Goal: Transaction & Acquisition: Subscribe to service/newsletter

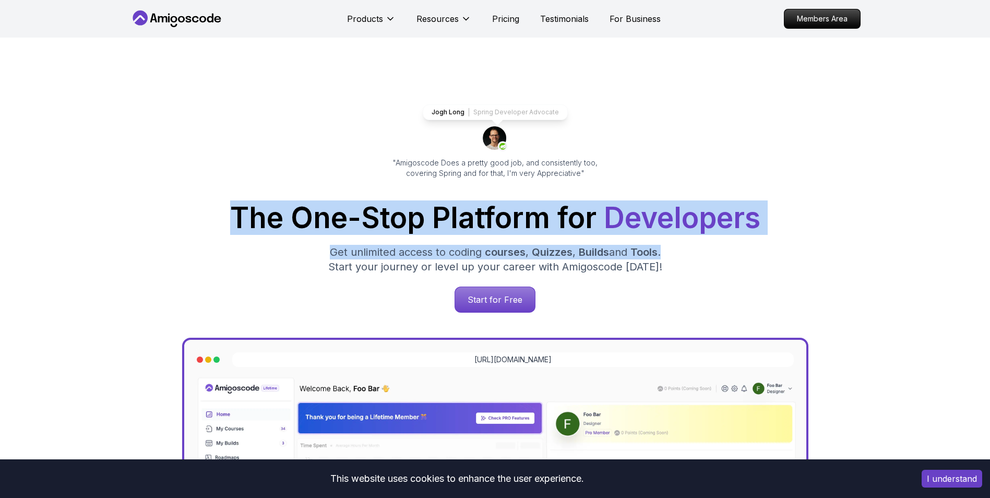
drag, startPoint x: 773, startPoint y: 156, endPoint x: 770, endPoint y: 161, distance: 5.8
click at [773, 204] on h1 "The One-Stop Platform for Developers" at bounding box center [495, 218] width 714 height 29
click at [603, 204] on div "The One-Stop Platform for Developers Get unlimited access to coding courses , Q…" at bounding box center [495, 258] width 714 height 109
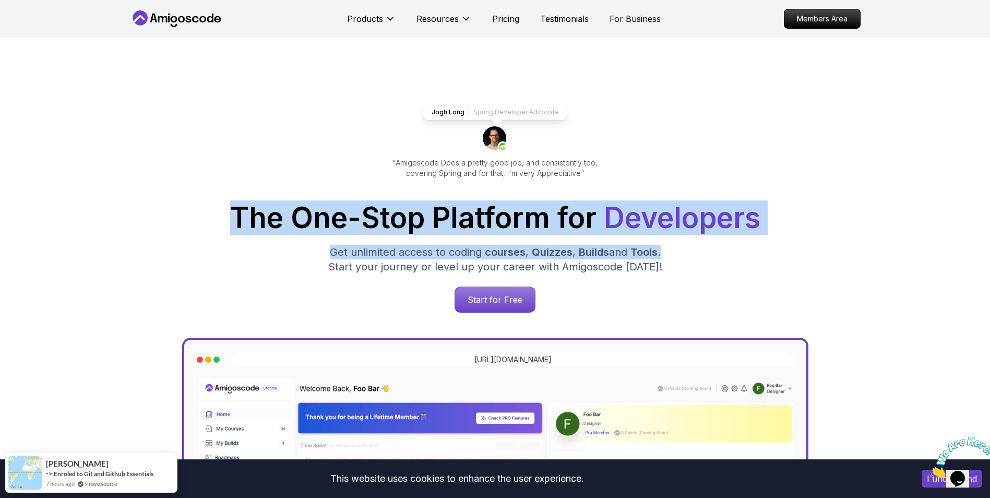
click at [620, 200] on span "Developers" at bounding box center [682, 217] width 157 height 34
click at [673, 200] on span "Developers" at bounding box center [682, 217] width 157 height 34
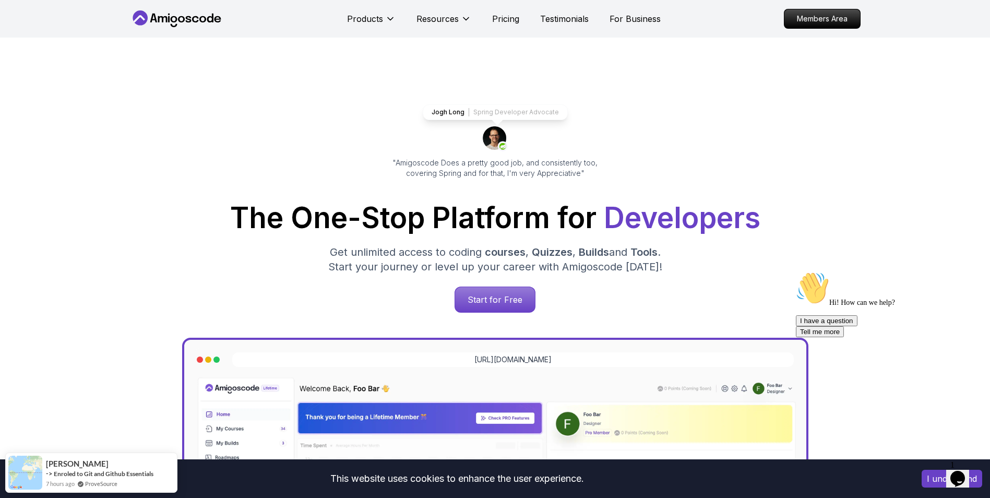
click at [755, 104] on div "Jogh Long Spring Developer Advocate "Amigoscode Does a pretty good job, and con…" at bounding box center [495, 427] width 731 height 778
click at [512, 13] on p "Pricing" at bounding box center [505, 19] width 27 height 13
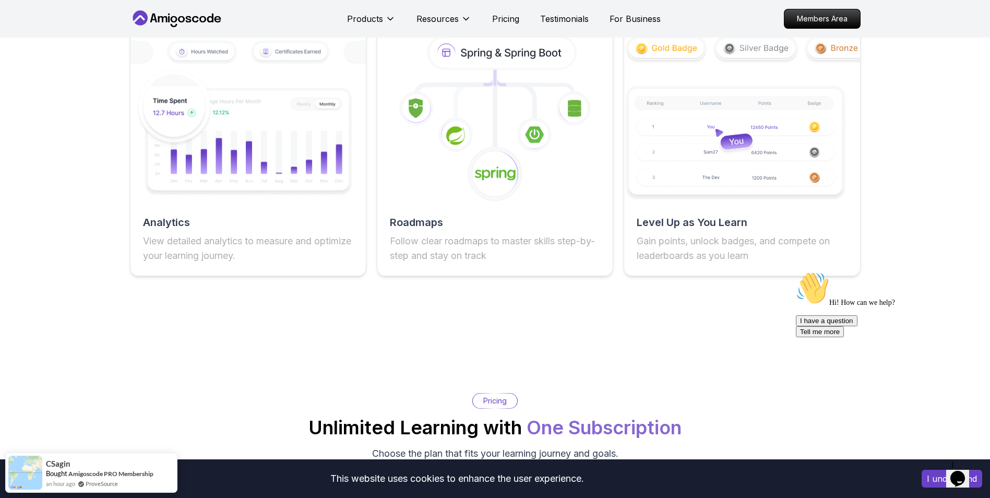
scroll to position [1905, 0]
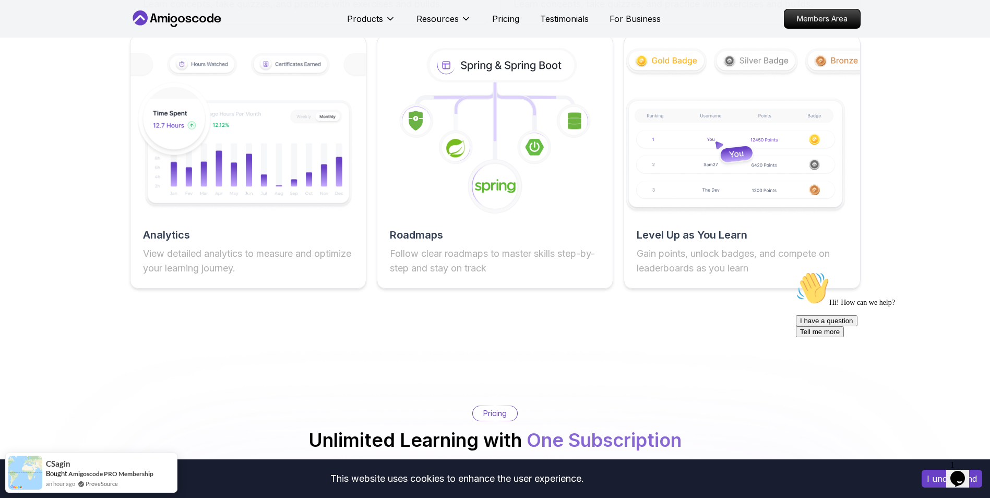
click at [503, 491] on button at bounding box center [500, 497] width 22 height 12
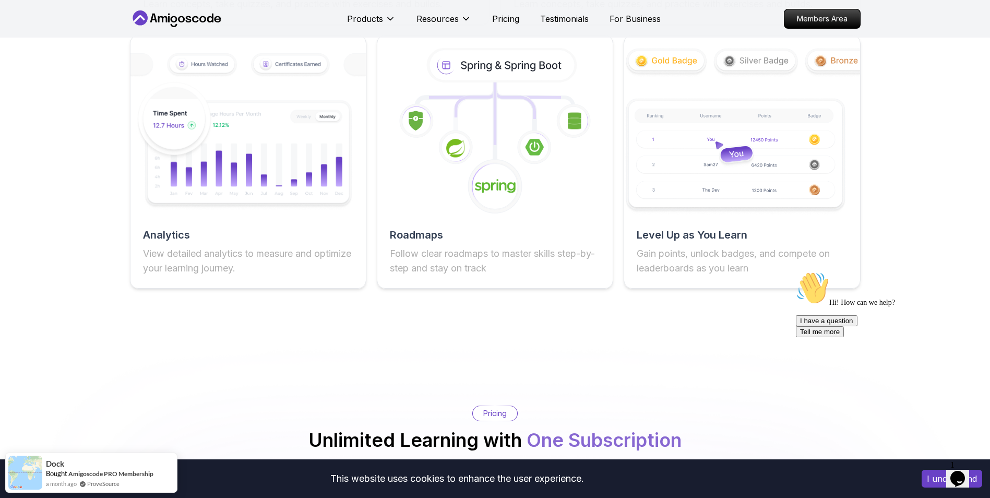
click at [496, 491] on button at bounding box center [500, 497] width 22 height 12
drag, startPoint x: 541, startPoint y: 109, endPoint x: 640, endPoint y: 114, distance: 99.3
click at [640, 406] on div "Pricing Unlimited Learning with One Subscription Choose the plan that fits your…" at bounding box center [495, 440] width 731 height 68
drag, startPoint x: 640, startPoint y: 114, endPoint x: 647, endPoint y: 117, distance: 7.7
click at [647, 406] on div "Pricing Unlimited Learning with One Subscription Choose the plan that fits your…" at bounding box center [495, 440] width 731 height 68
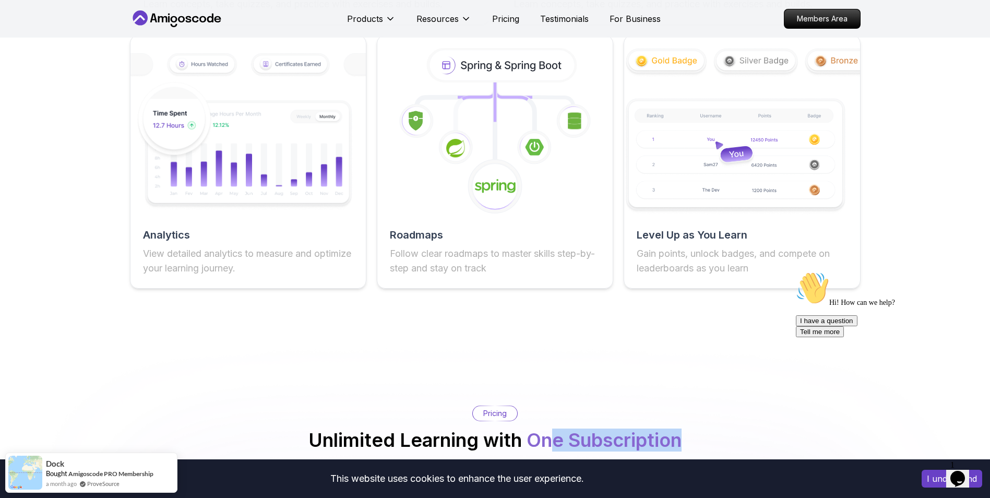
click at [647, 406] on div "Pricing Unlimited Learning with One Subscription Choose the plan that fits your…" at bounding box center [495, 440] width 731 height 68
drag, startPoint x: 501, startPoint y: 155, endPoint x: 506, endPoint y: 161, distance: 8.2
click at [501, 492] on button at bounding box center [500, 497] width 21 height 11
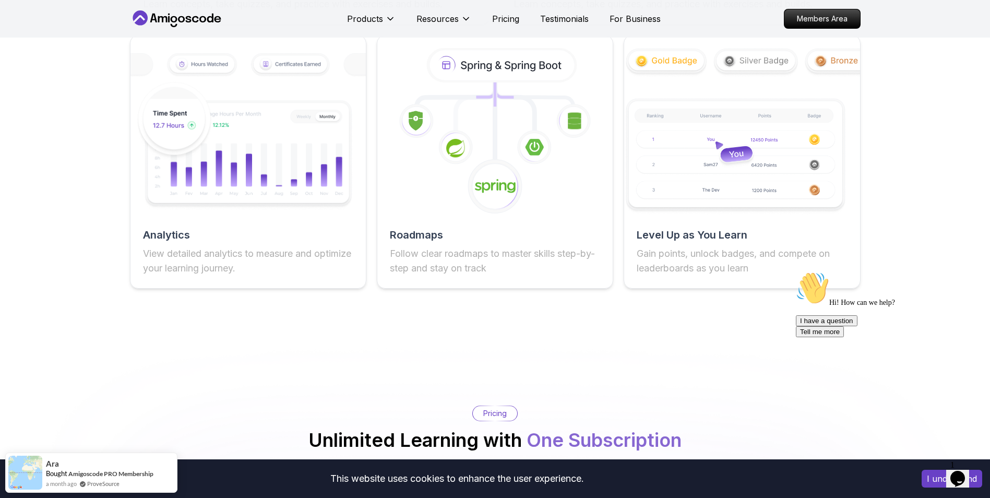
drag, startPoint x: 467, startPoint y: 263, endPoint x: 424, endPoint y: 261, distance: 42.3
copy p "$ 299"
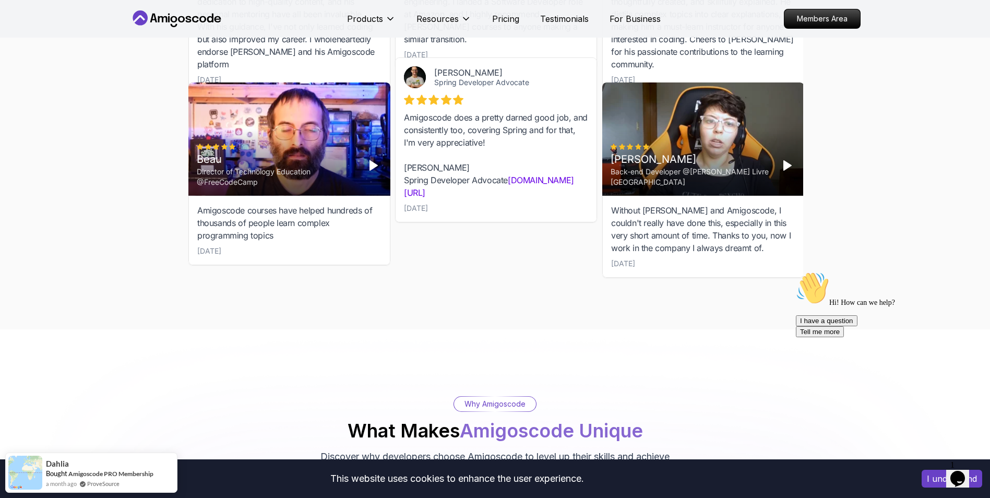
scroll to position [3384, 0]
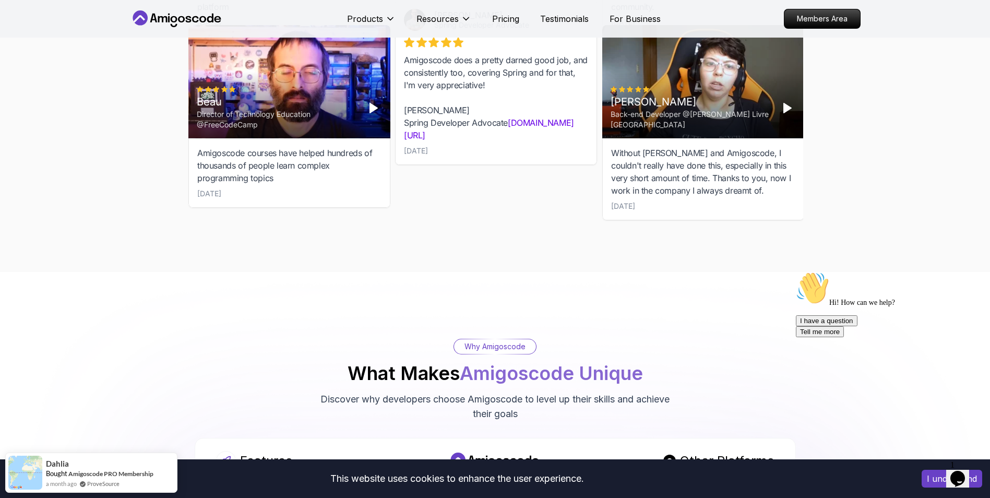
drag, startPoint x: 288, startPoint y: 194, endPoint x: 401, endPoint y: 196, distance: 112.8
drag, startPoint x: 286, startPoint y: 228, endPoint x: 389, endPoint y: 236, distance: 103.2
drag, startPoint x: 299, startPoint y: 263, endPoint x: 434, endPoint y: 275, distance: 135.7
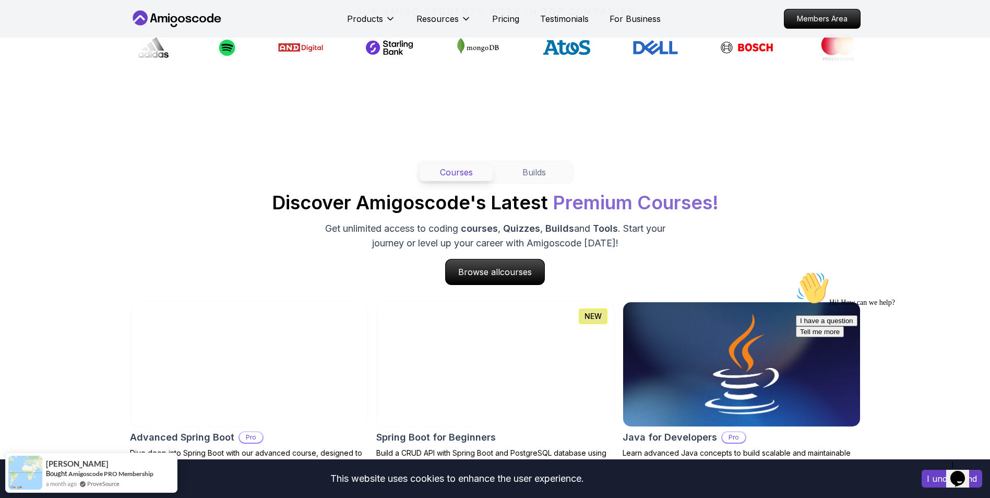
scroll to position [948, 0]
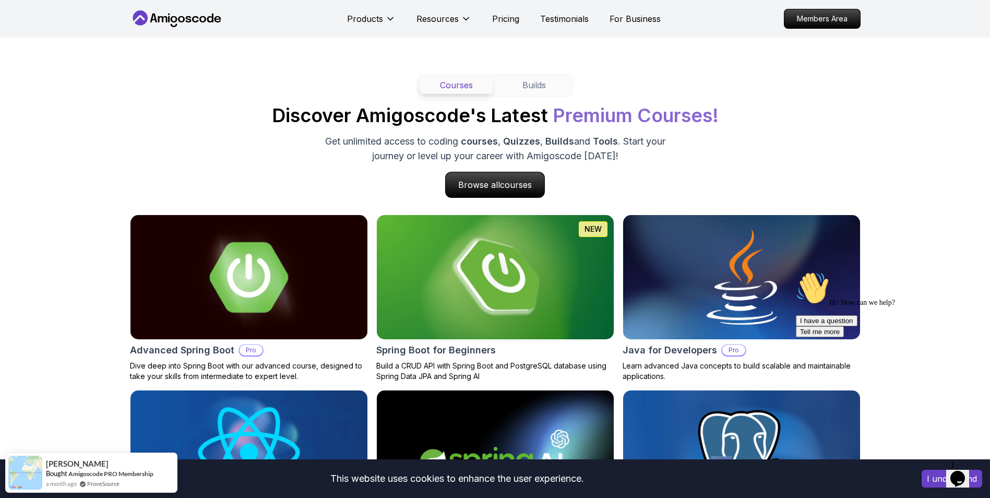
drag, startPoint x: 206, startPoint y: 280, endPoint x: 275, endPoint y: 279, distance: 68.9
click at [205, 387] on img at bounding box center [248, 452] width 249 height 131
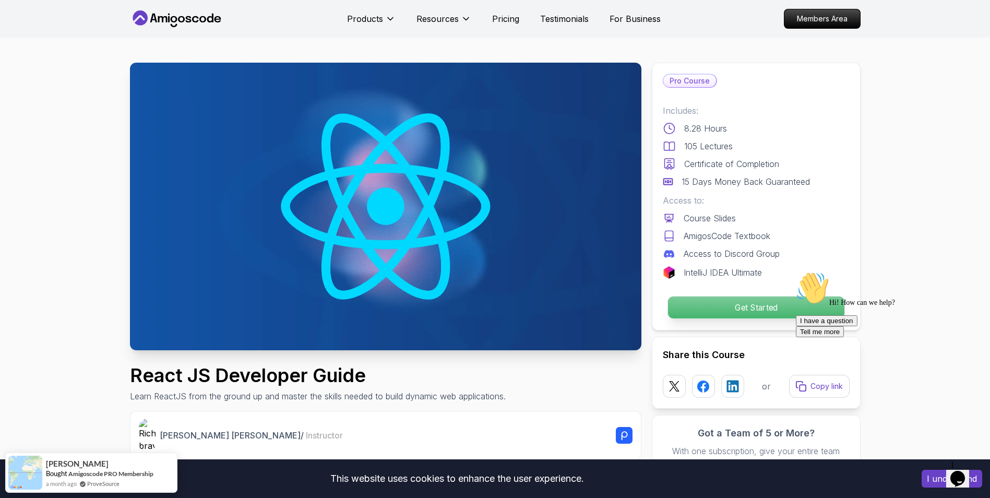
click at [726, 297] on p "Get Started" at bounding box center [756, 308] width 176 height 22
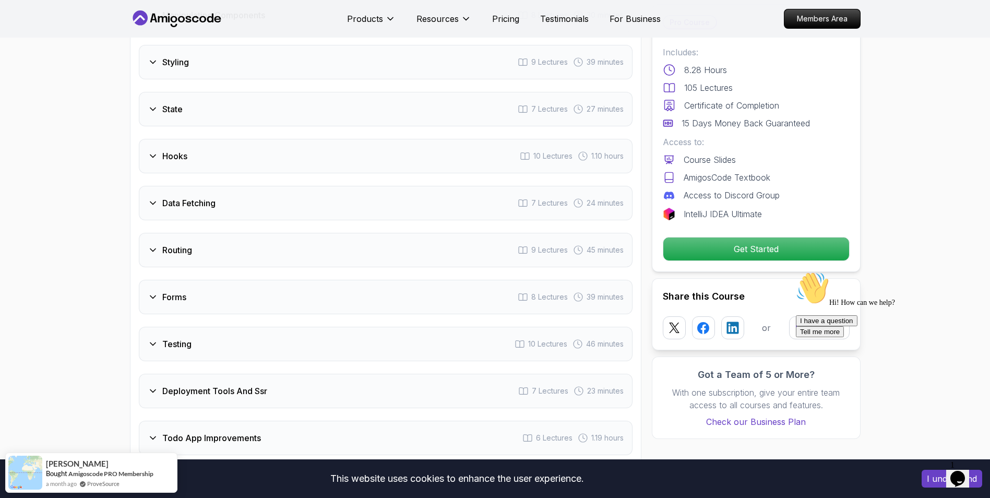
scroll to position [1809, 0]
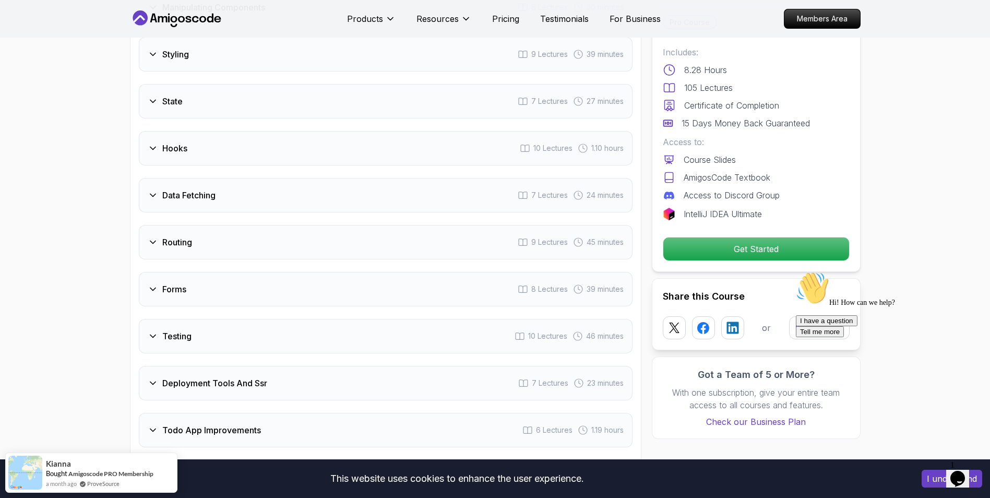
drag, startPoint x: 326, startPoint y: 246, endPoint x: 447, endPoint y: 334, distance: 150.3
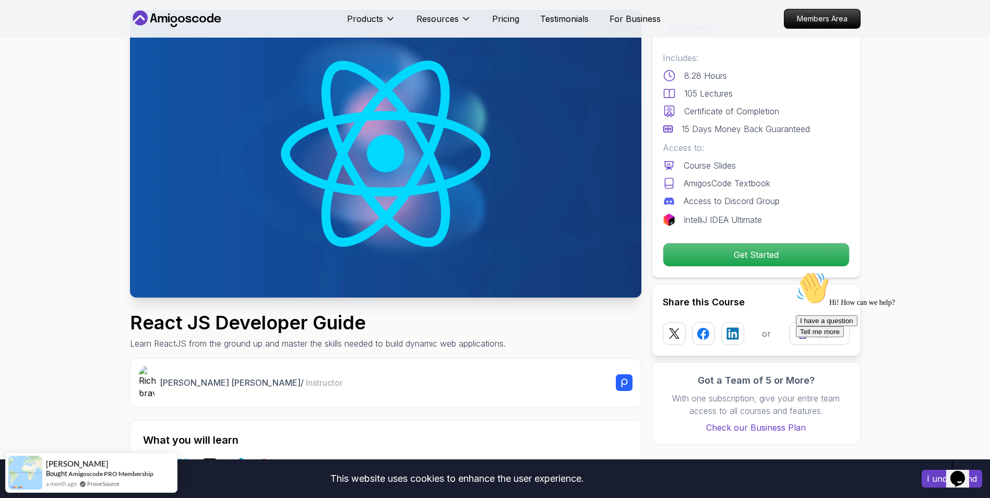
scroll to position [0, 0]
